Goal: Task Accomplishment & Management: Use online tool/utility

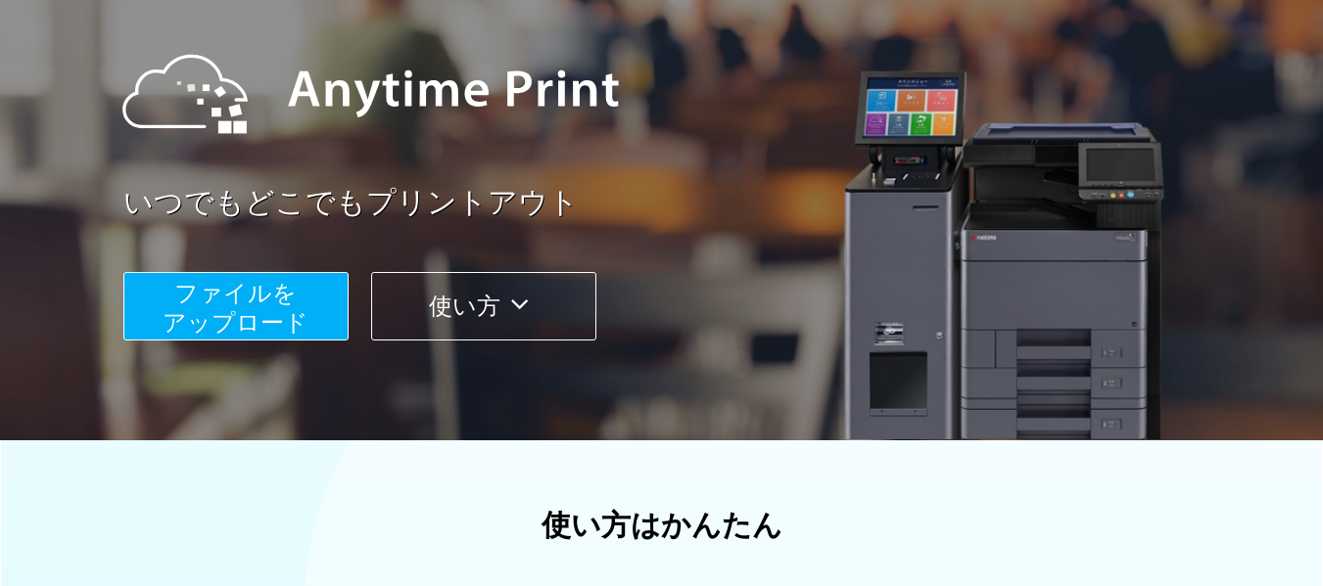
click at [281, 312] on span "ファイルを ​​アップロード" at bounding box center [236, 308] width 146 height 56
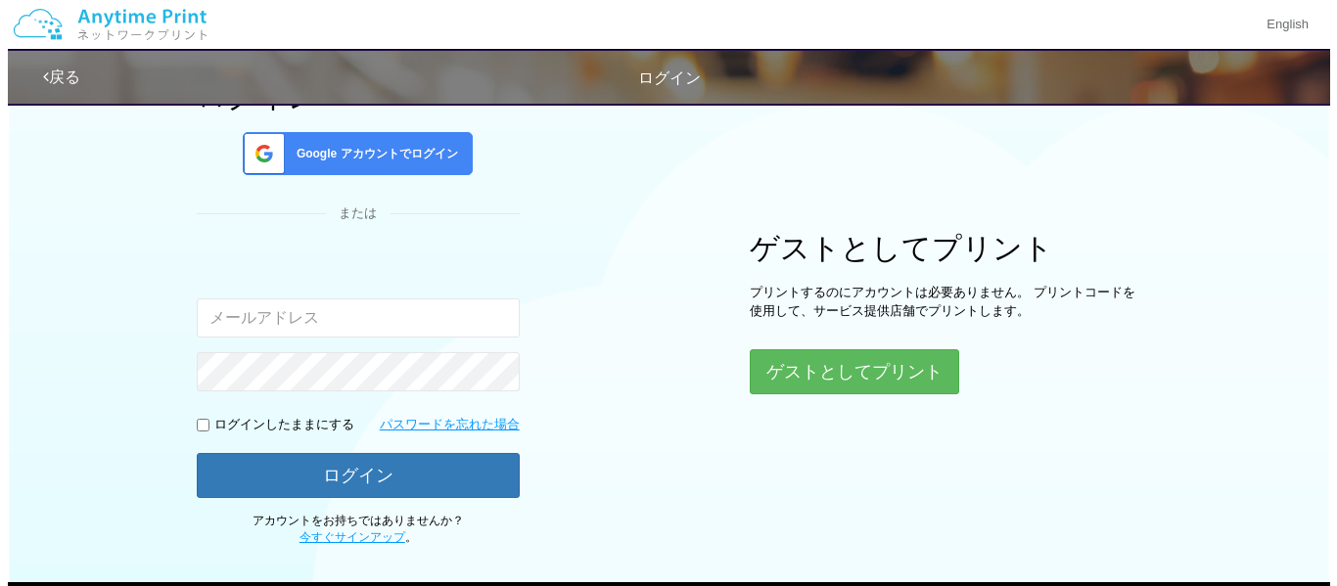
scroll to position [98, 0]
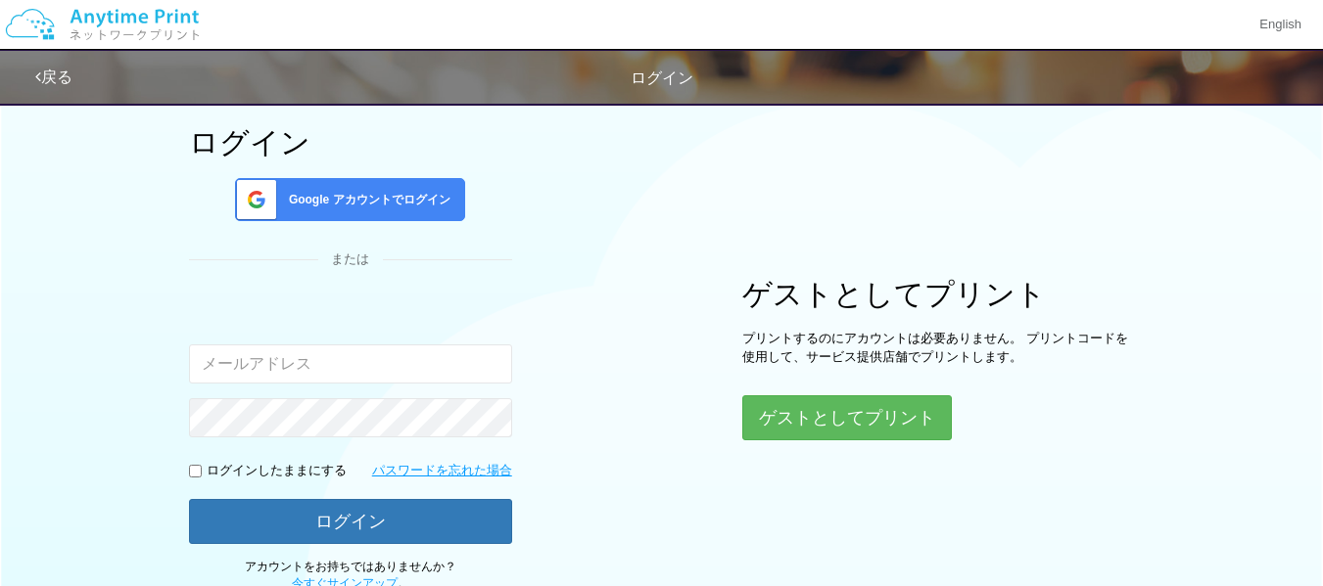
click at [463, 358] on input "email" at bounding box center [350, 364] width 323 height 39
type input "[EMAIL_ADDRESS][DOMAIN_NAME]"
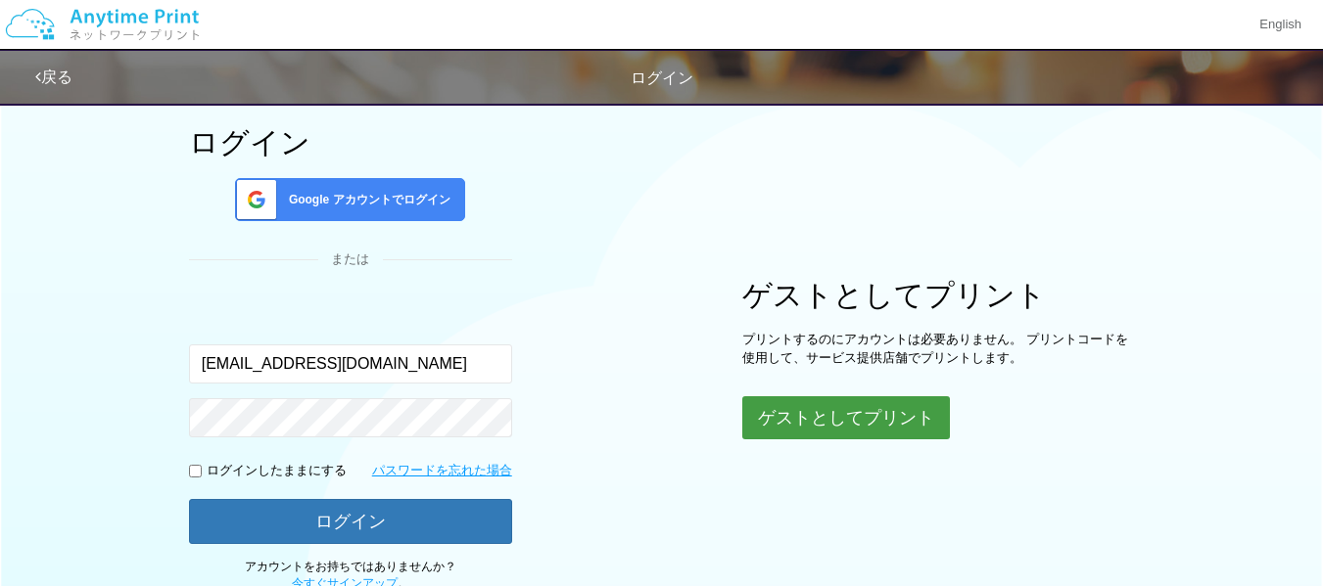
click at [820, 411] on button "ゲストとしてプリント" at bounding box center [846, 418] width 208 height 43
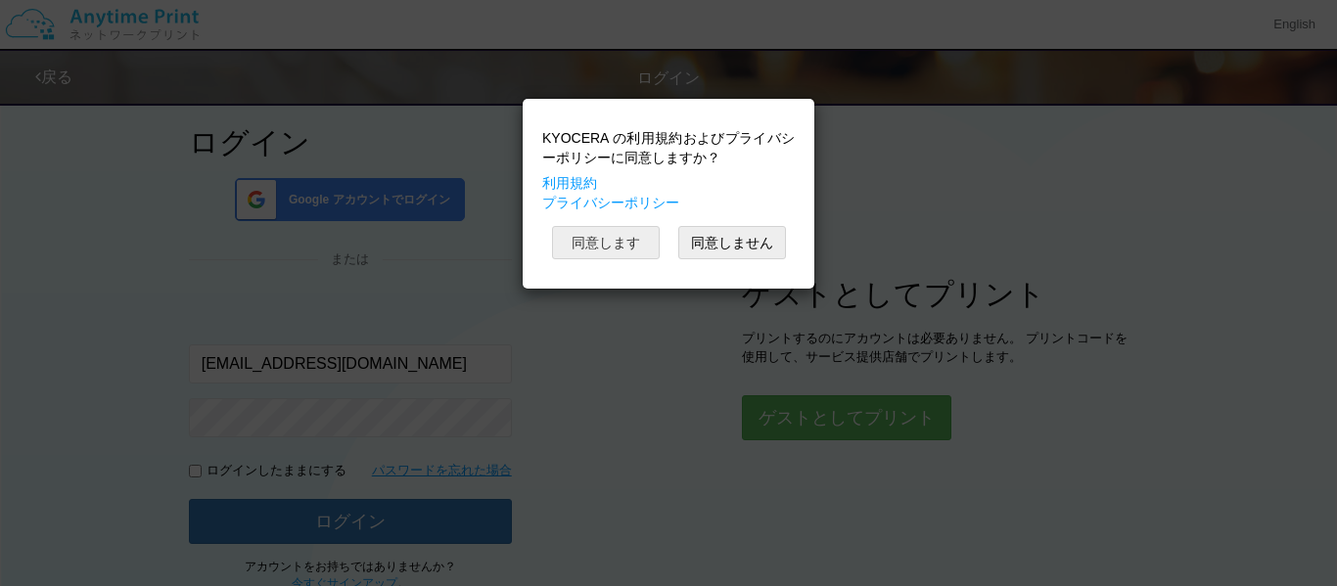
click at [611, 239] on button "同意します" at bounding box center [606, 242] width 108 height 33
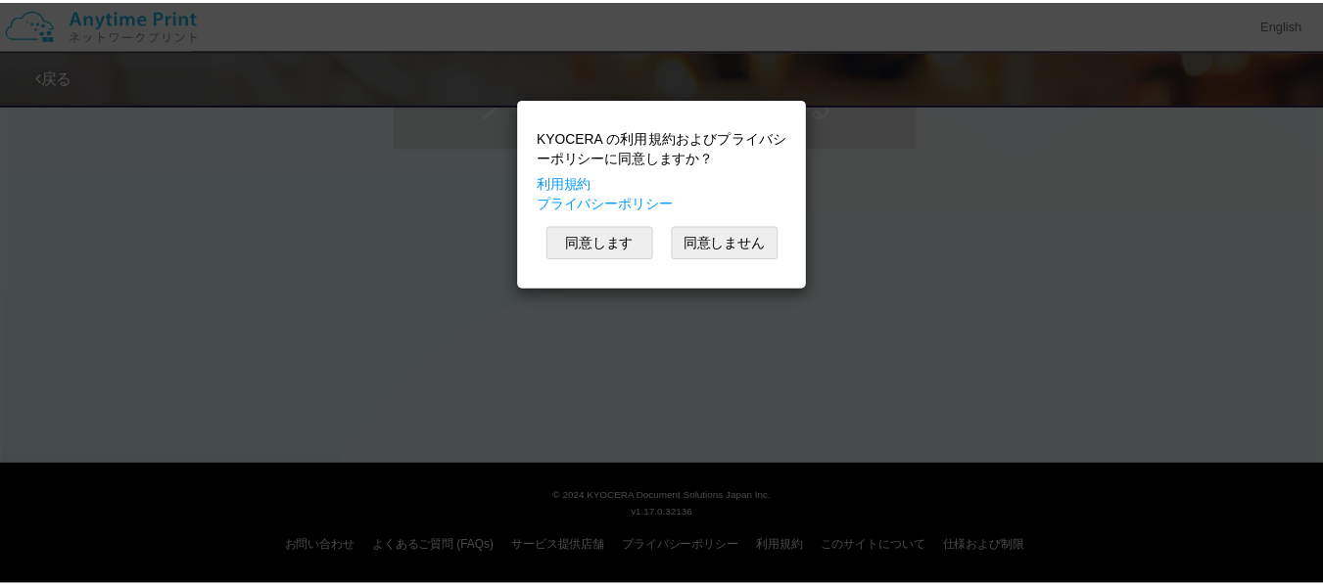
scroll to position [91, 0]
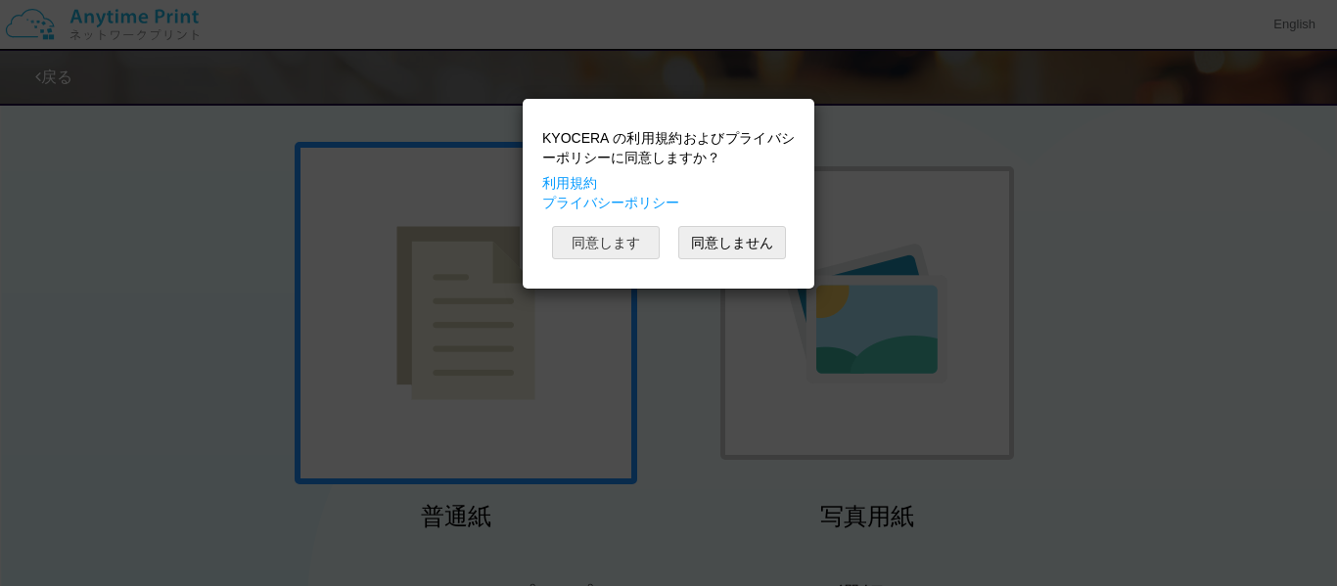
click at [600, 246] on button "同意します" at bounding box center [606, 242] width 108 height 33
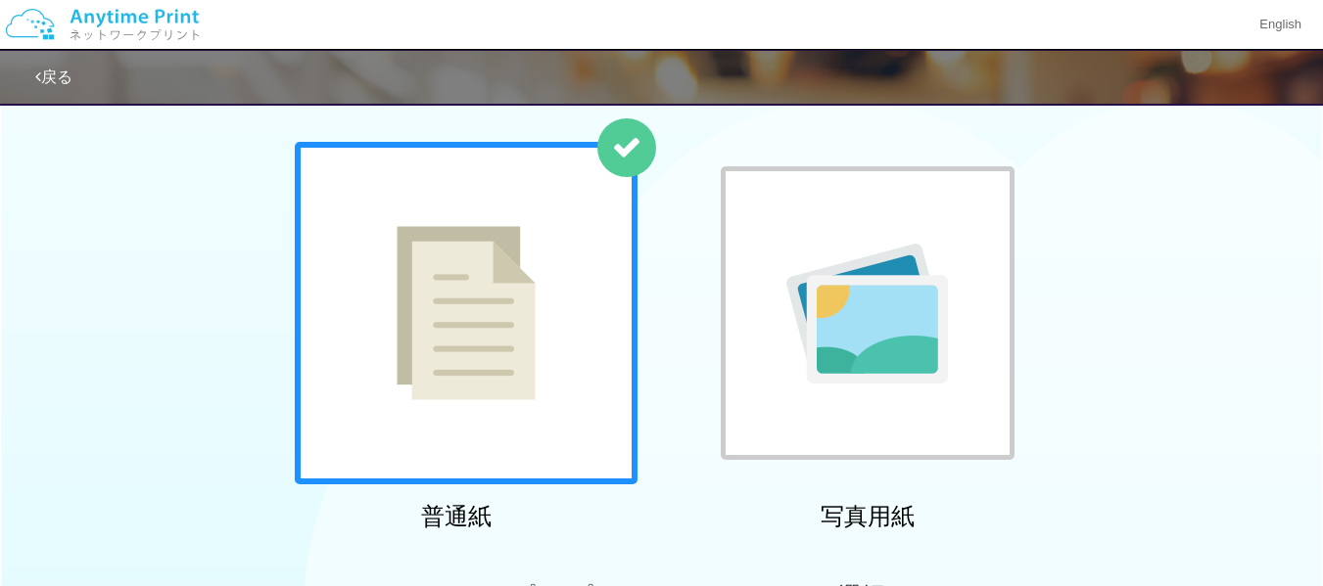
click at [534, 316] on img at bounding box center [466, 313] width 139 height 174
click at [514, 315] on img at bounding box center [466, 313] width 139 height 174
click at [499, 342] on img at bounding box center [466, 313] width 139 height 174
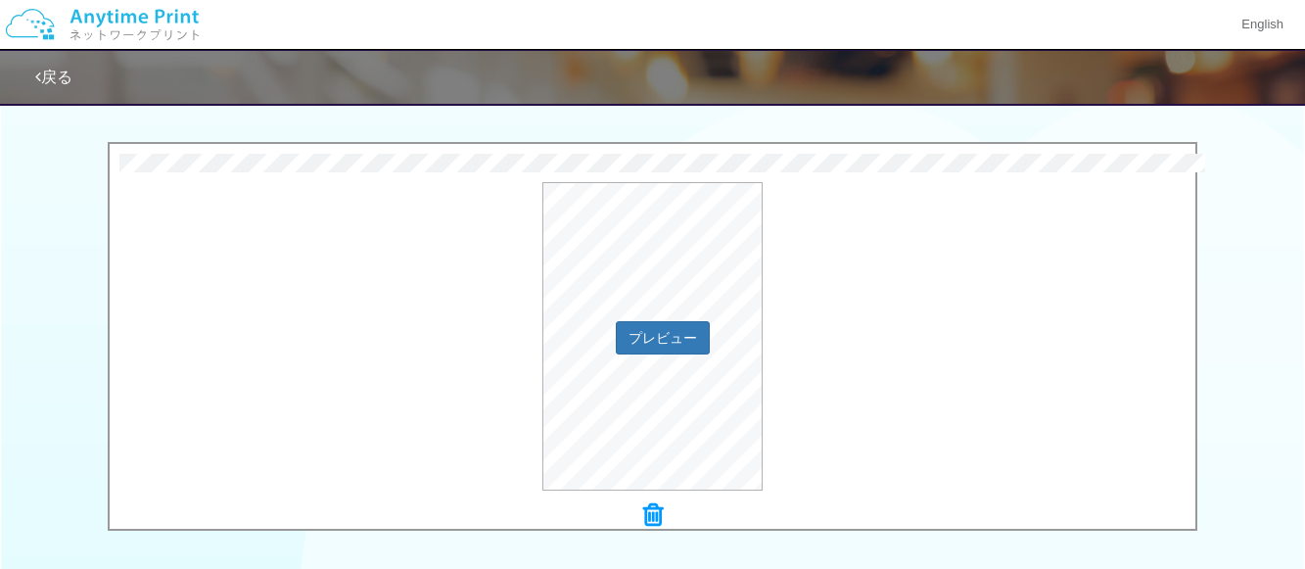
scroll to position [581, 0]
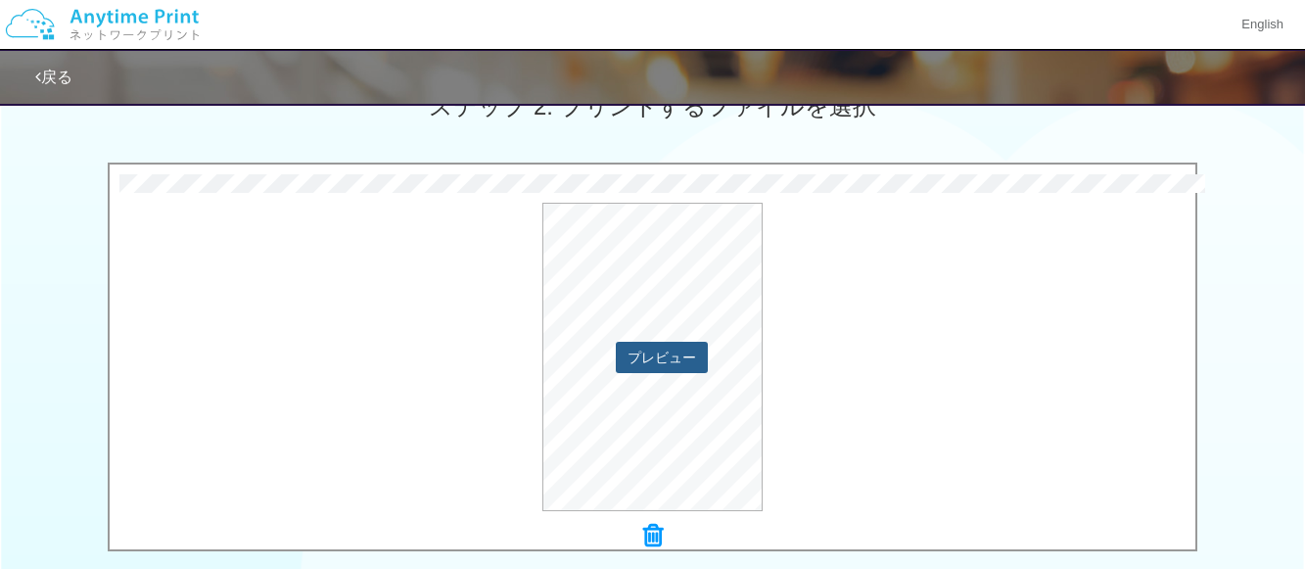
click at [666, 365] on button "プレビュー" at bounding box center [662, 357] width 92 height 31
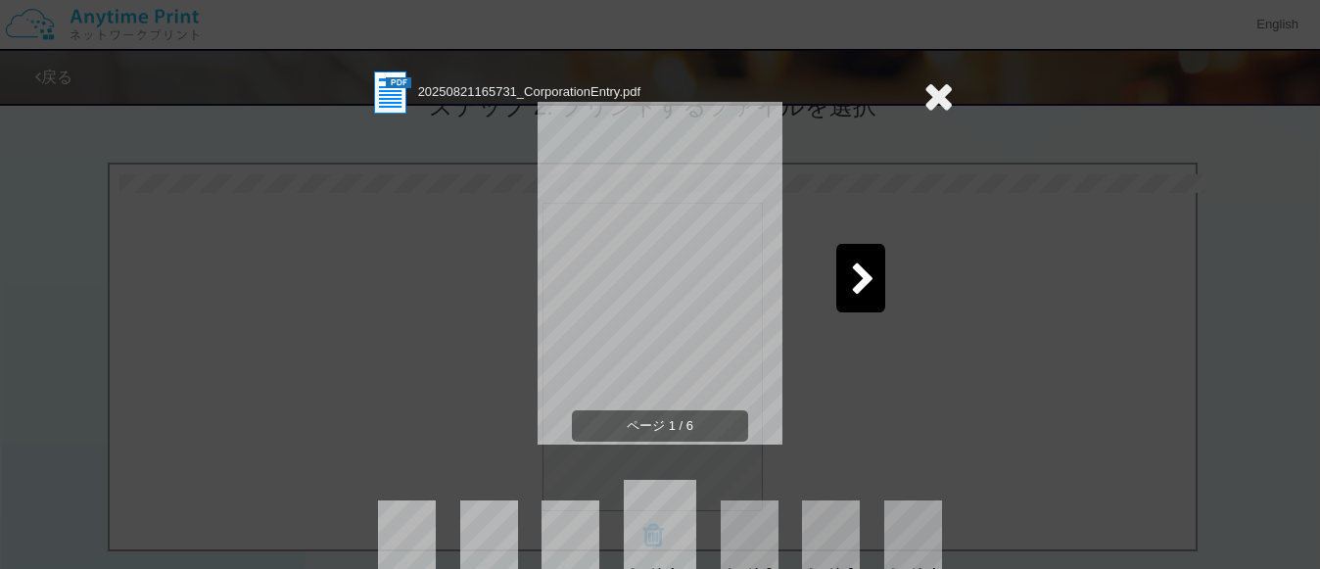
click at [863, 272] on icon at bounding box center [863, 280] width 24 height 34
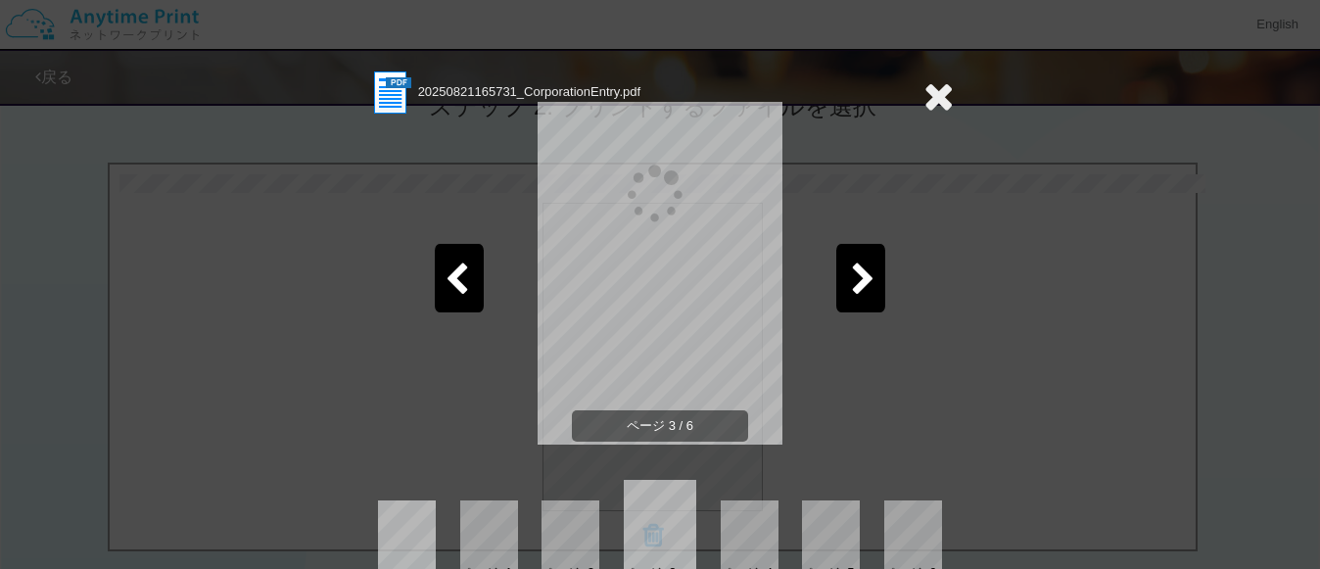
click at [863, 272] on icon at bounding box center [863, 280] width 24 height 34
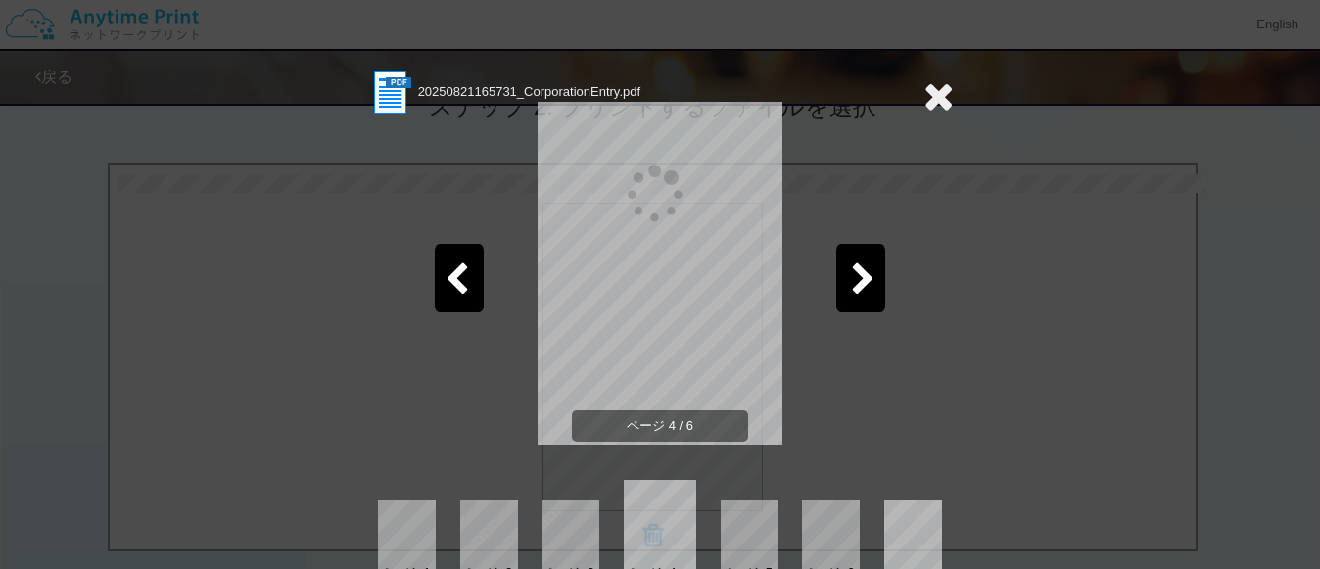
click at [863, 272] on icon at bounding box center [863, 280] width 24 height 34
click at [929, 88] on icon at bounding box center [938, 95] width 30 height 39
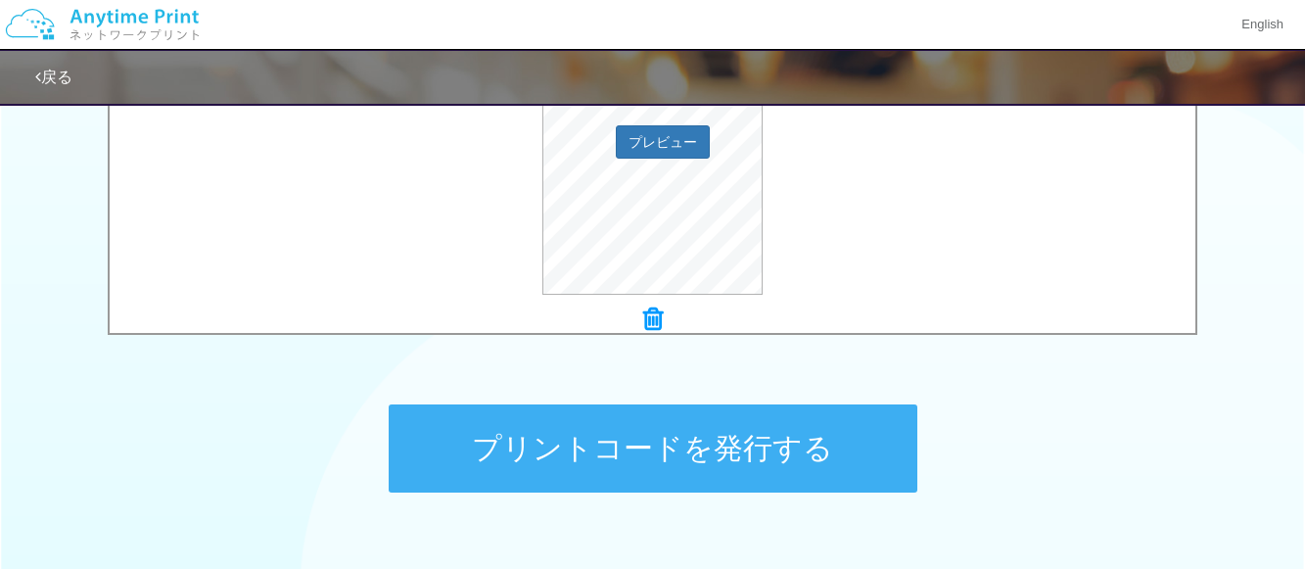
scroll to position [874, 0]
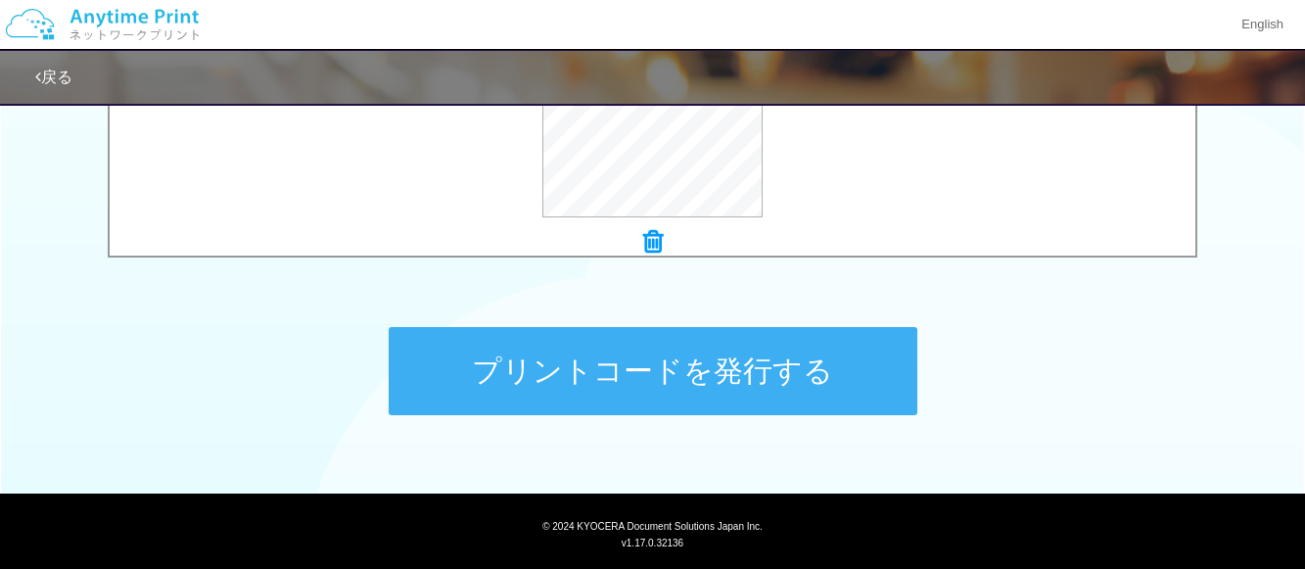
click at [807, 354] on button "プリントコードを発行する" at bounding box center [653, 371] width 529 height 88
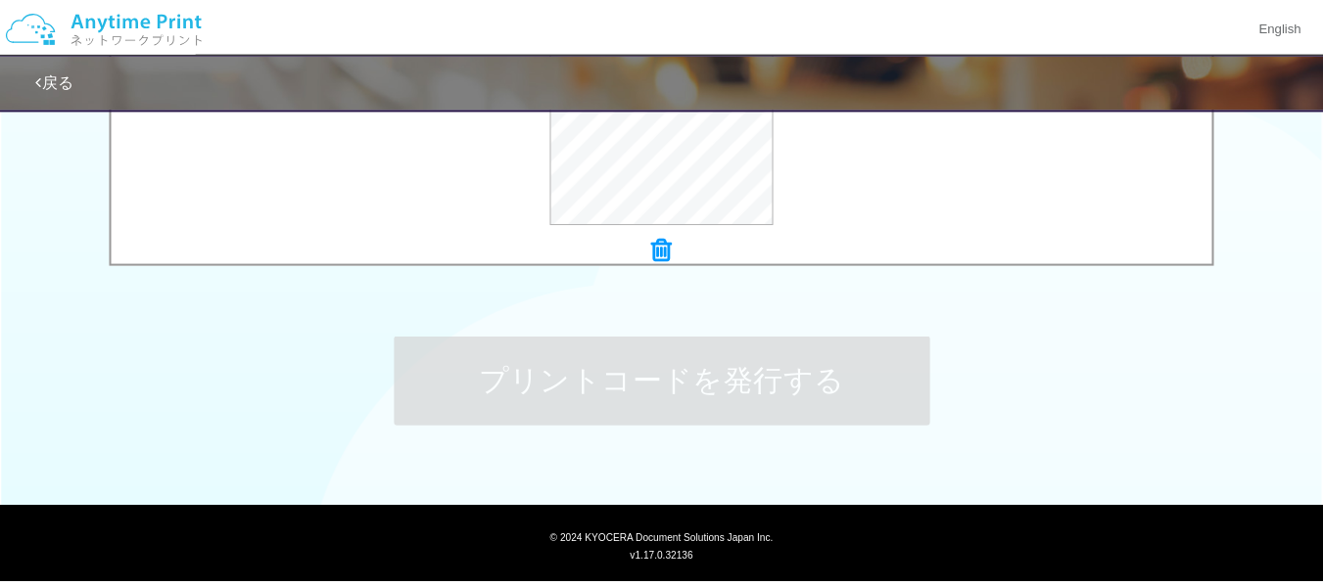
scroll to position [0, 0]
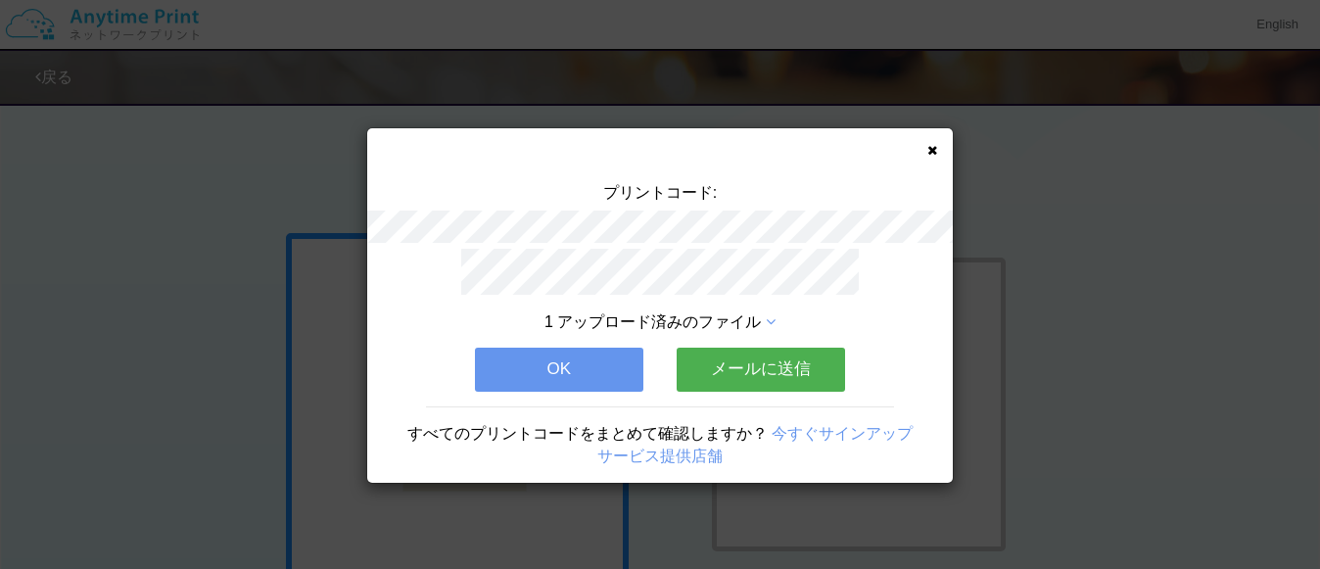
click at [766, 363] on button "メールに送信" at bounding box center [761, 369] width 168 height 43
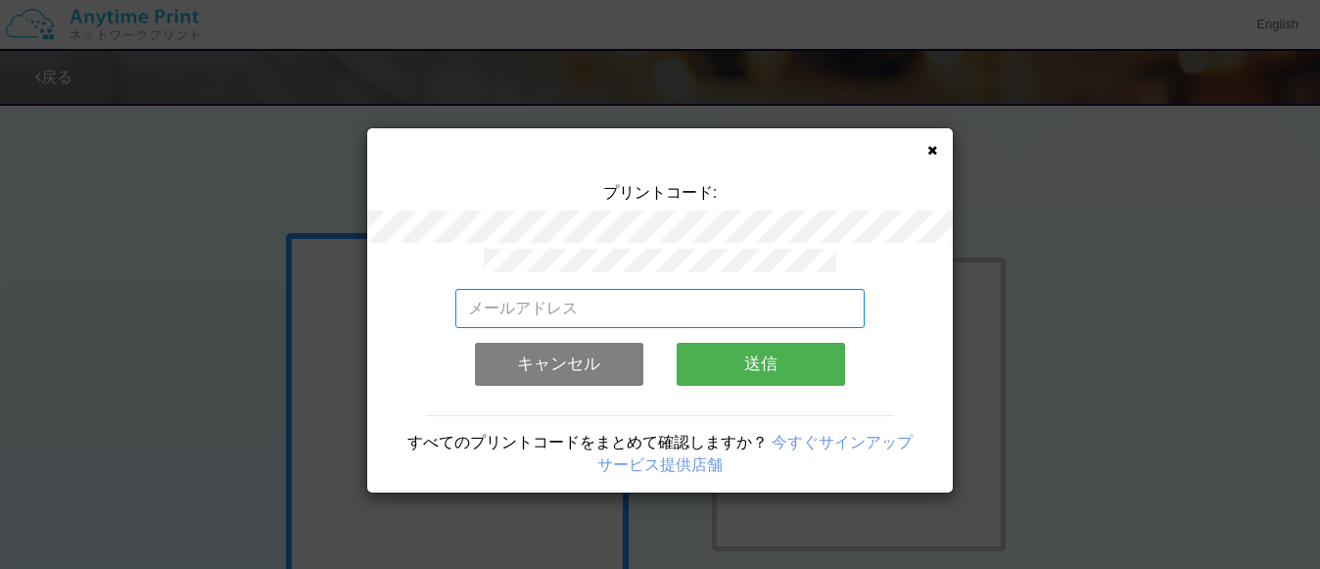
click at [653, 298] on input "email" at bounding box center [660, 308] width 410 height 39
type input "[EMAIL_ADDRESS][DOMAIN_NAME]"
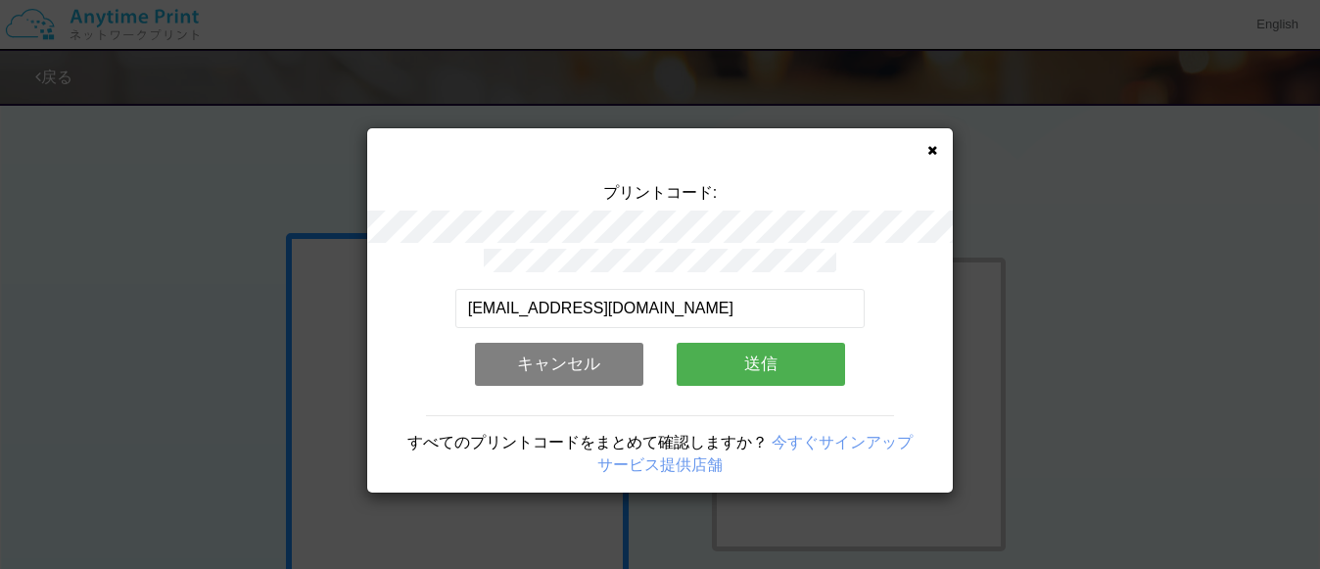
click at [759, 355] on button "送信" at bounding box center [761, 364] width 168 height 43
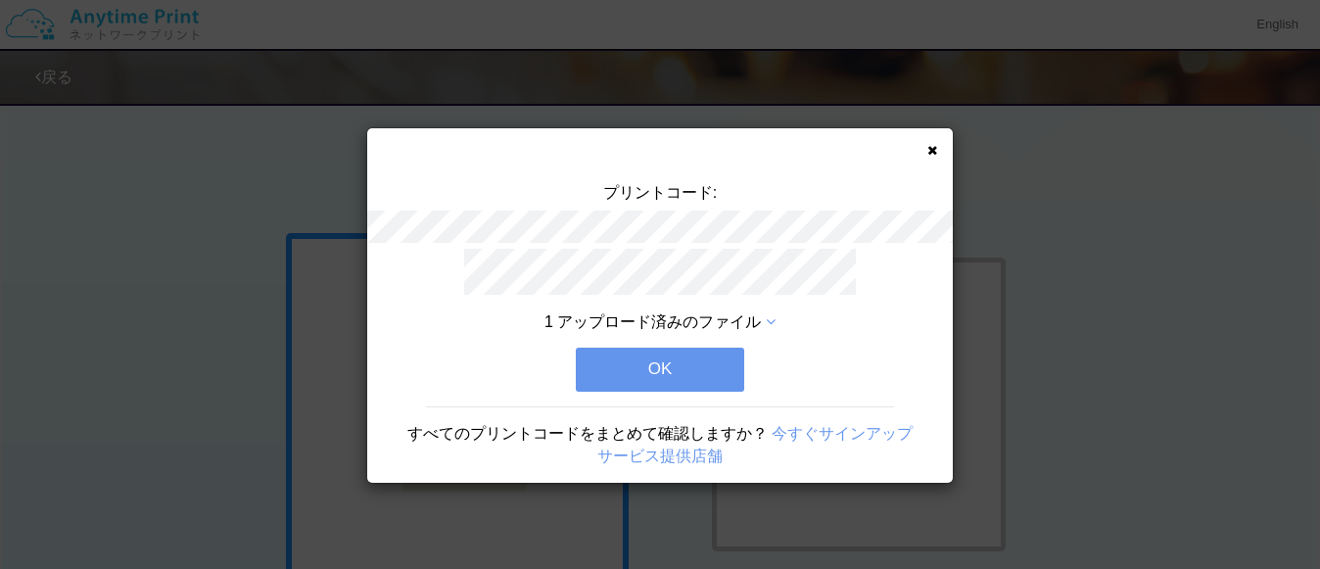
click at [717, 354] on button "OK" at bounding box center [660, 369] width 168 height 43
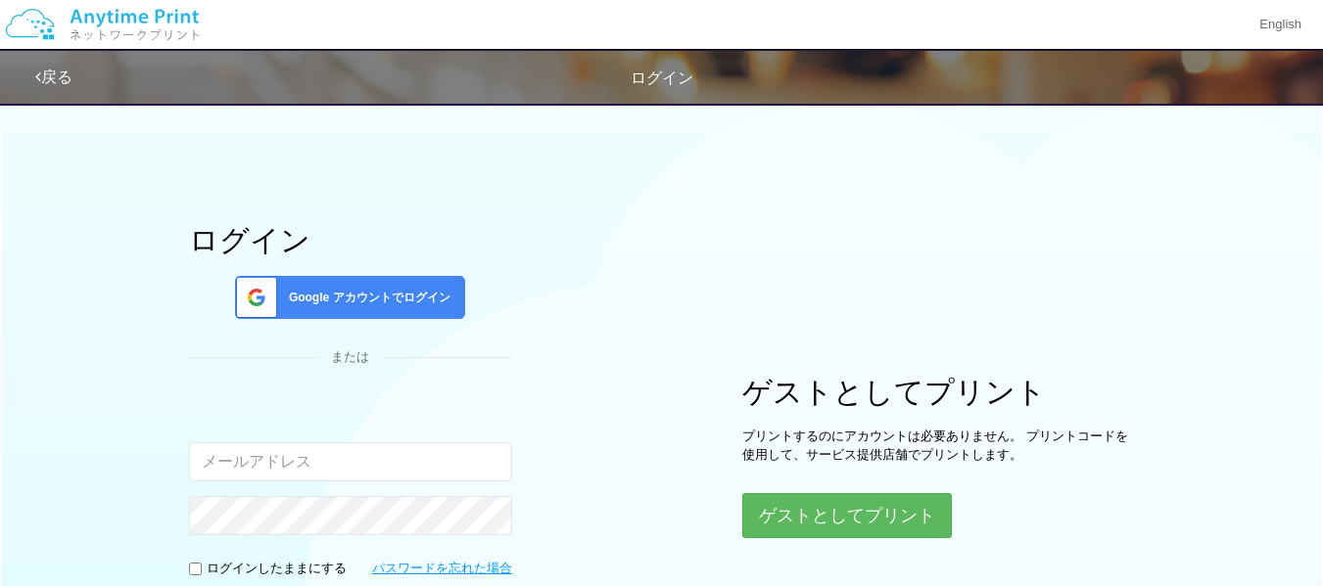
scroll to position [98, 0]
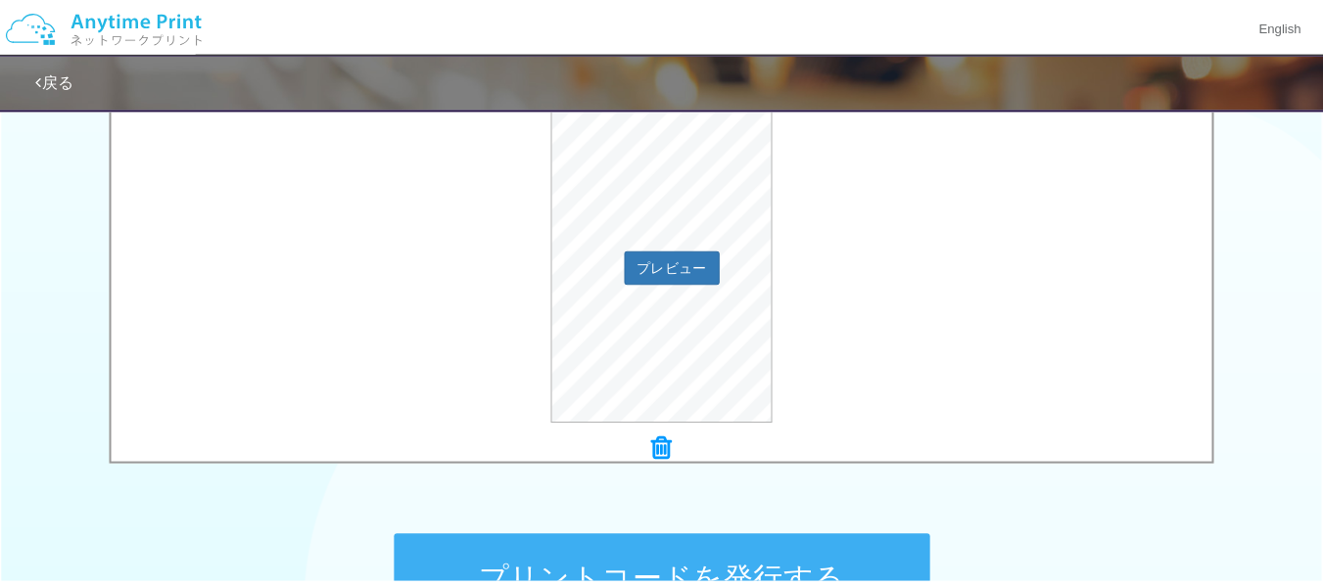
scroll to position [685, 0]
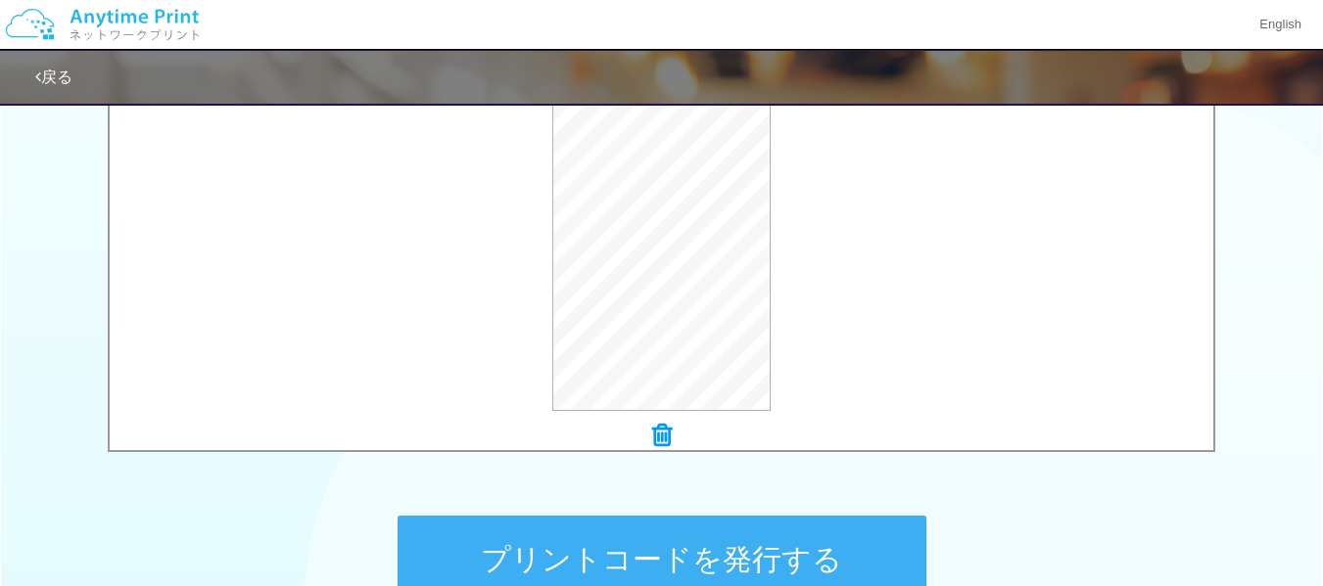
click at [818, 562] on button "プリントコードを発行する" at bounding box center [662, 560] width 529 height 88
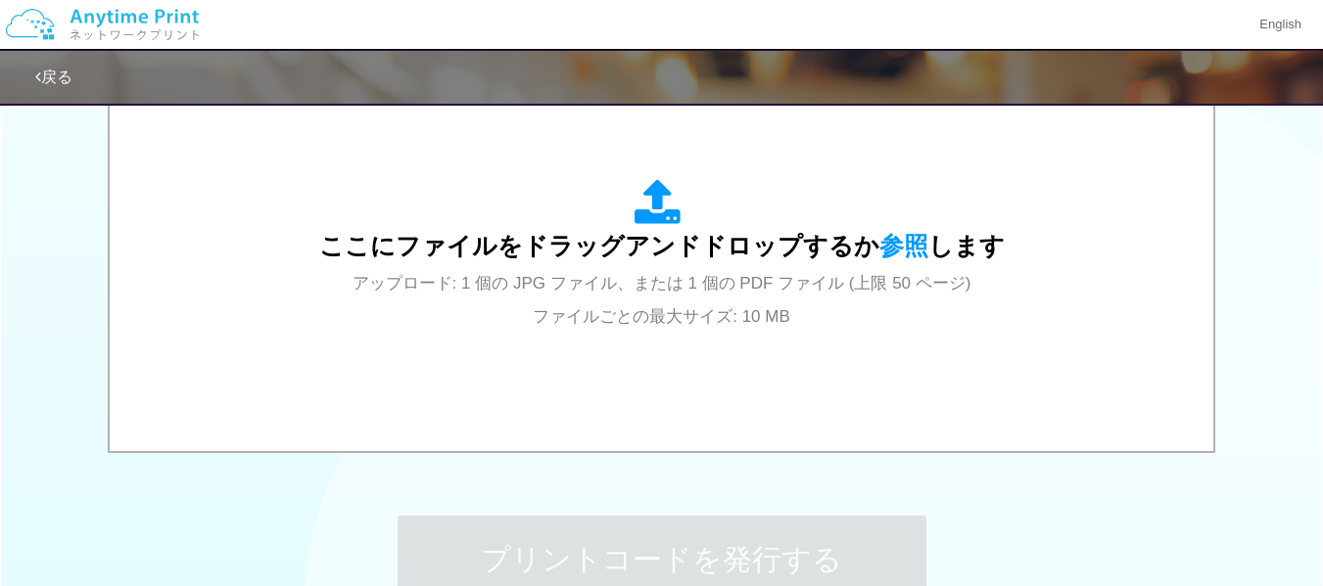
scroll to position [0, 0]
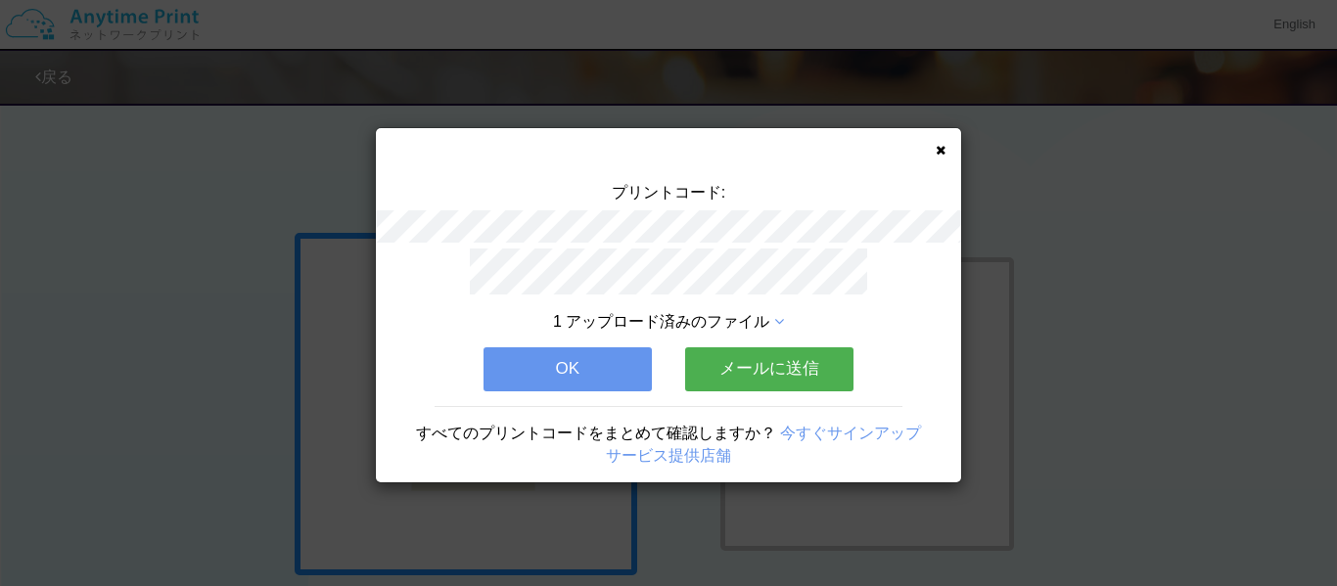
click at [754, 366] on button "メールに送信" at bounding box center [769, 369] width 168 height 43
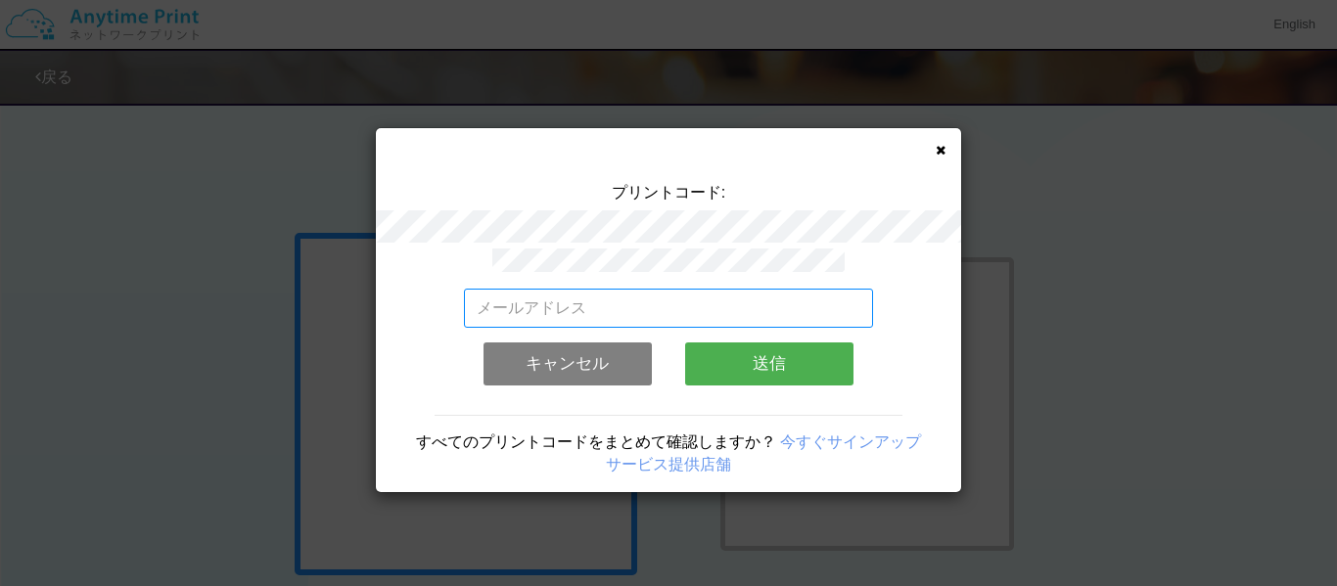
click at [673, 296] on input "email" at bounding box center [669, 308] width 410 height 39
type input "[EMAIL_ADDRESS][DOMAIN_NAME]"
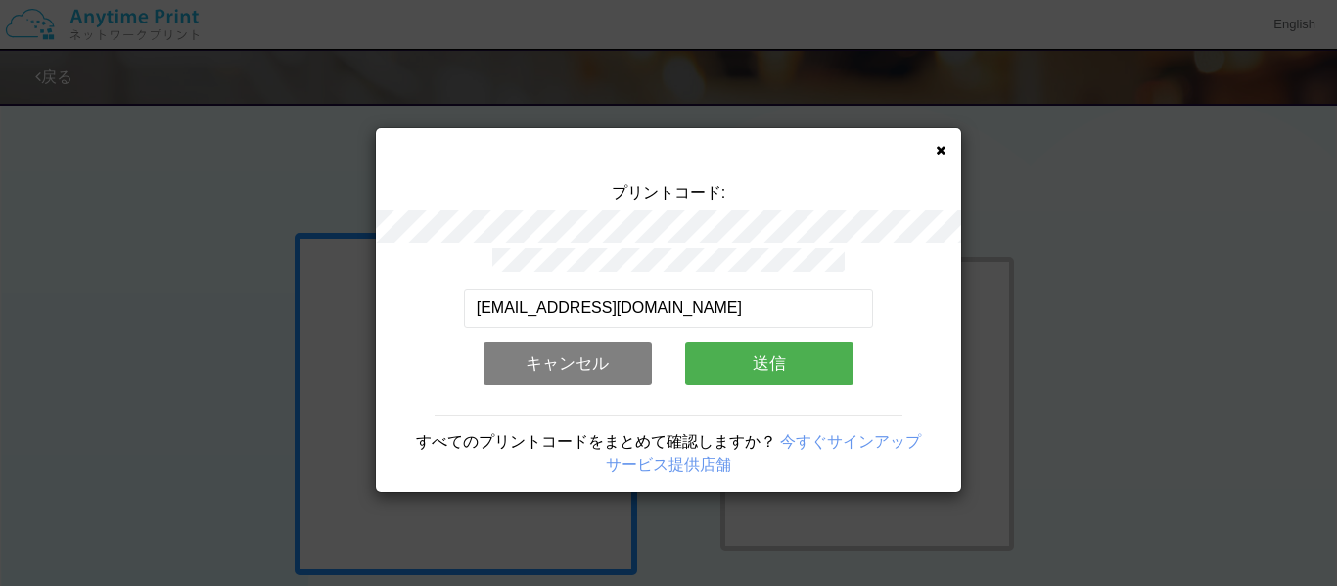
click at [754, 361] on button "送信" at bounding box center [769, 364] width 168 height 43
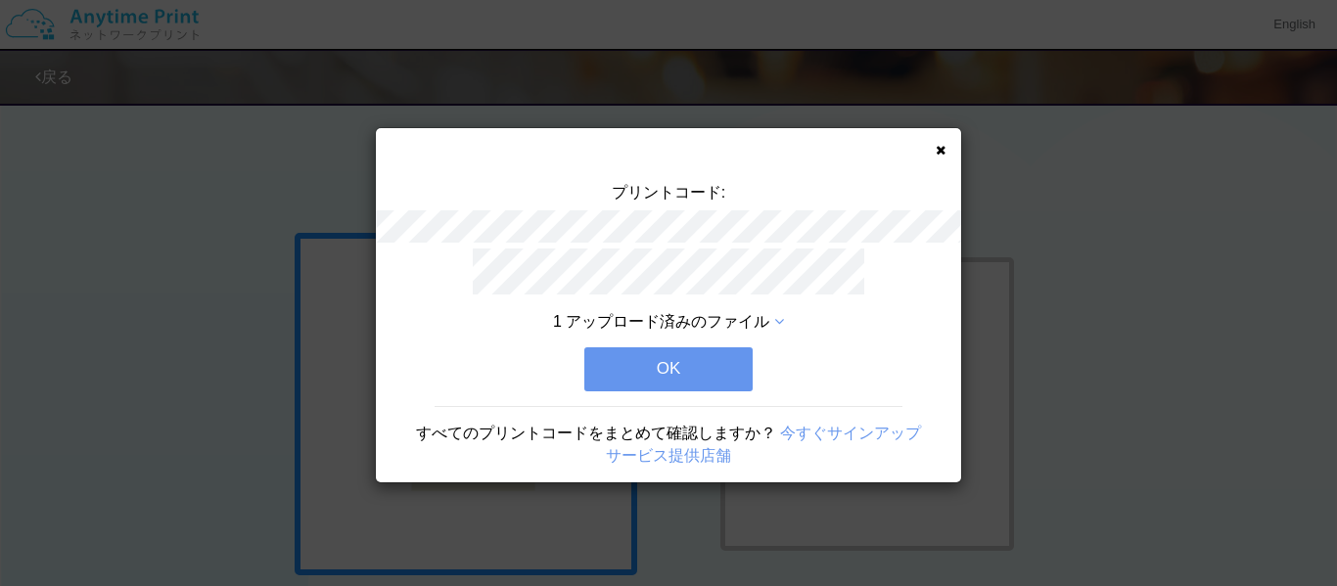
click at [694, 359] on button "OK" at bounding box center [669, 369] width 168 height 43
